Goal: Information Seeking & Learning: Learn about a topic

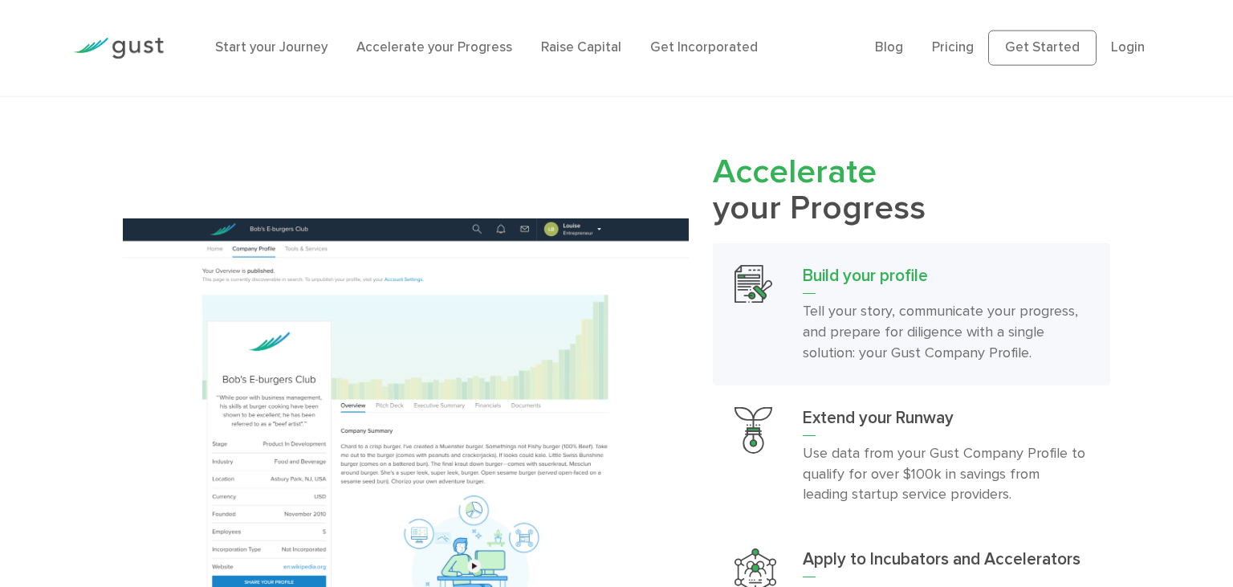
scroll to position [1525, 0]
click at [250, 47] on link "Start your Journey" at bounding box center [271, 47] width 112 height 16
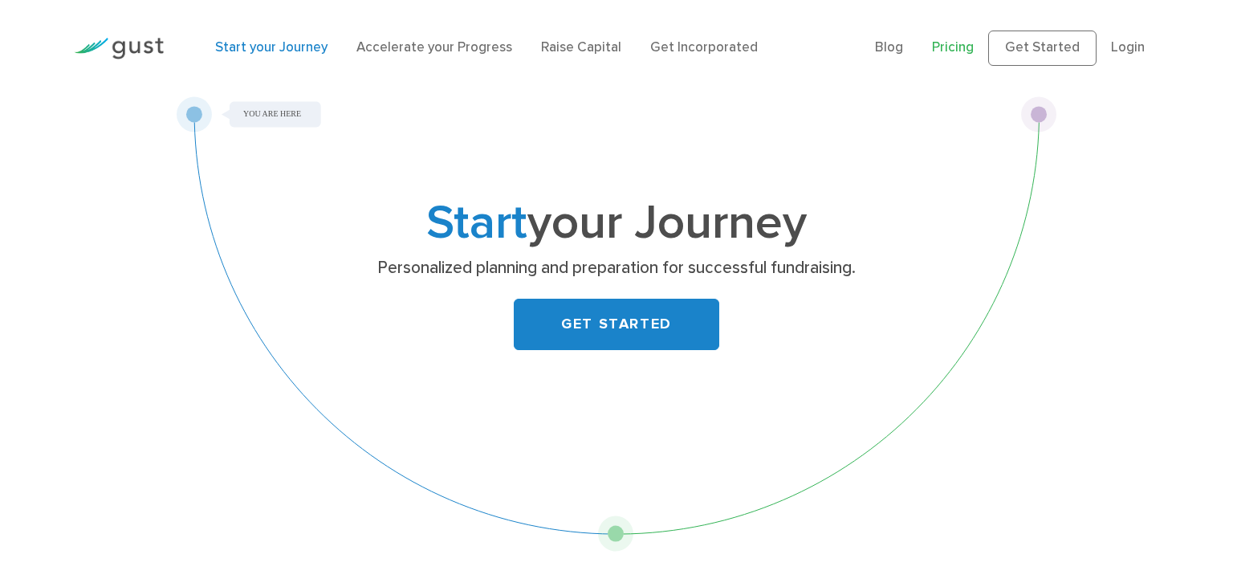
click at [965, 40] on link "Pricing" at bounding box center [953, 47] width 42 height 16
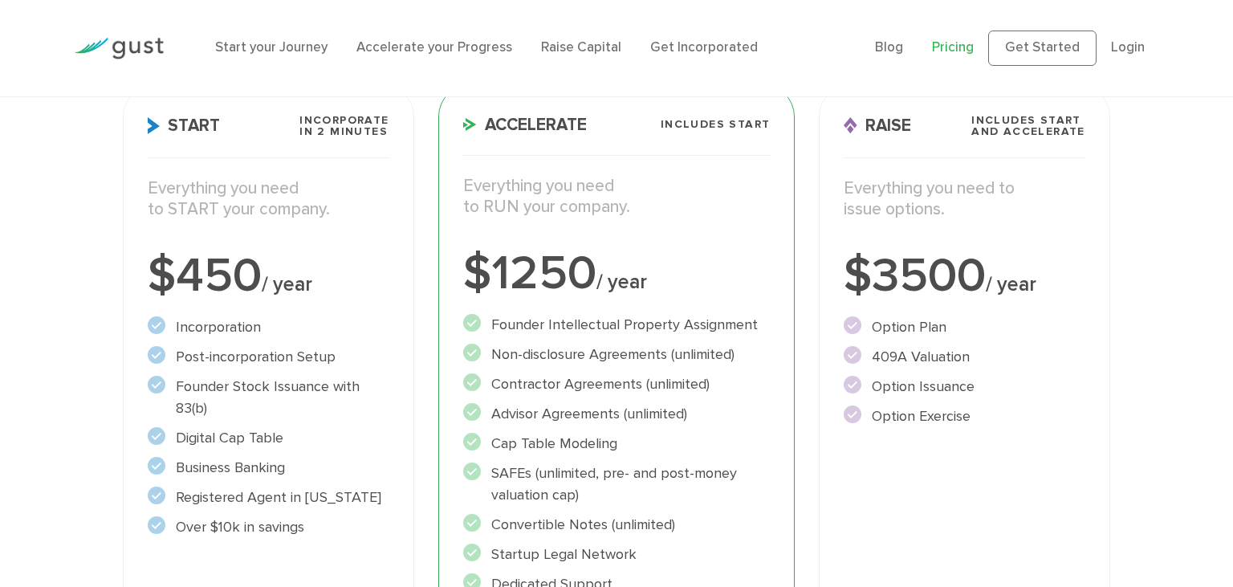
scroll to position [339, 0]
